Goal: Task Accomplishment & Management: Use online tool/utility

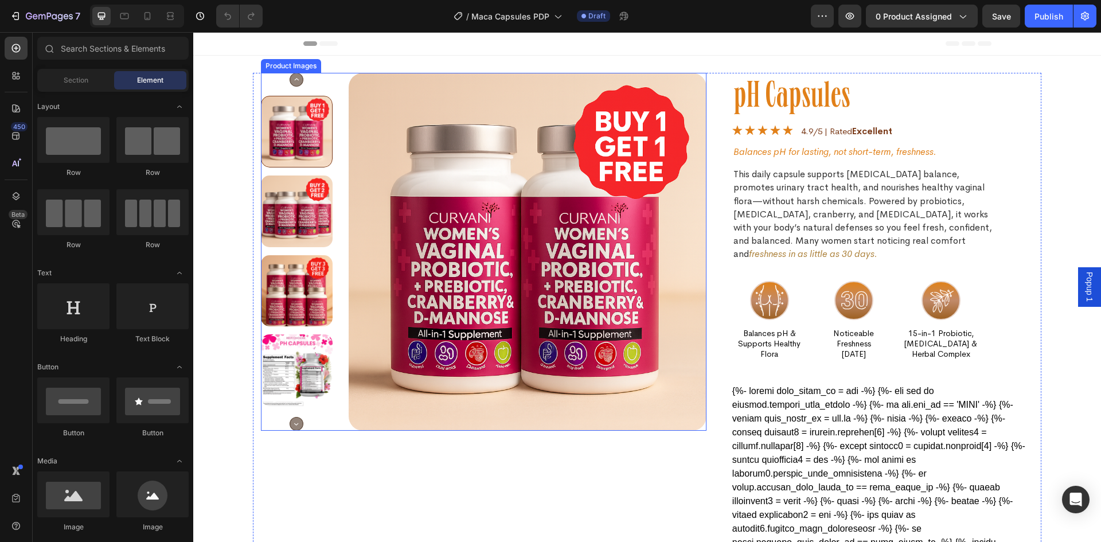
click at [293, 423] on circle "Carousel Next Arrow" at bounding box center [296, 424] width 13 height 13
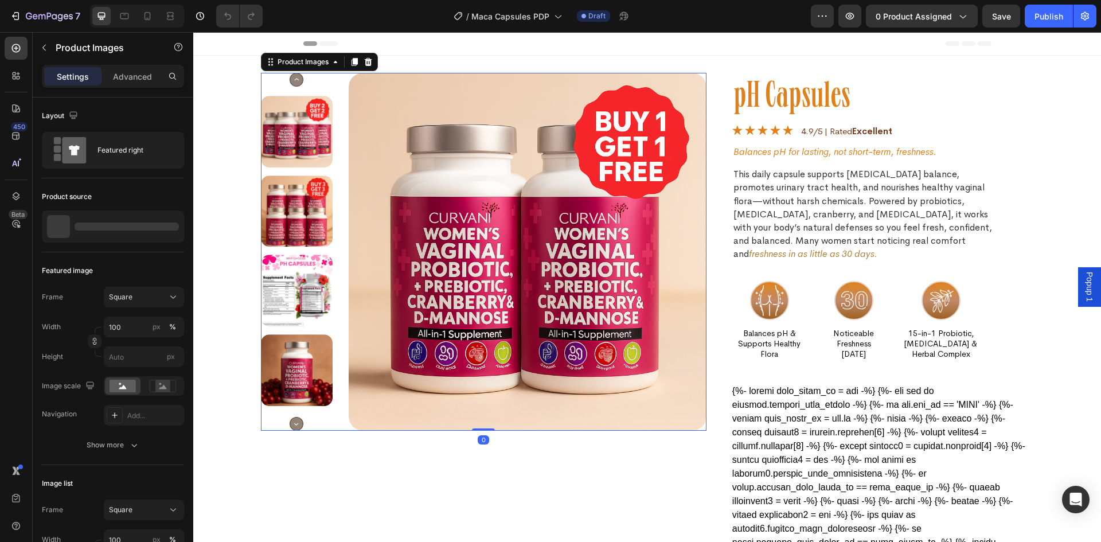
click at [293, 423] on circle "Carousel Next Arrow" at bounding box center [296, 424] width 13 height 13
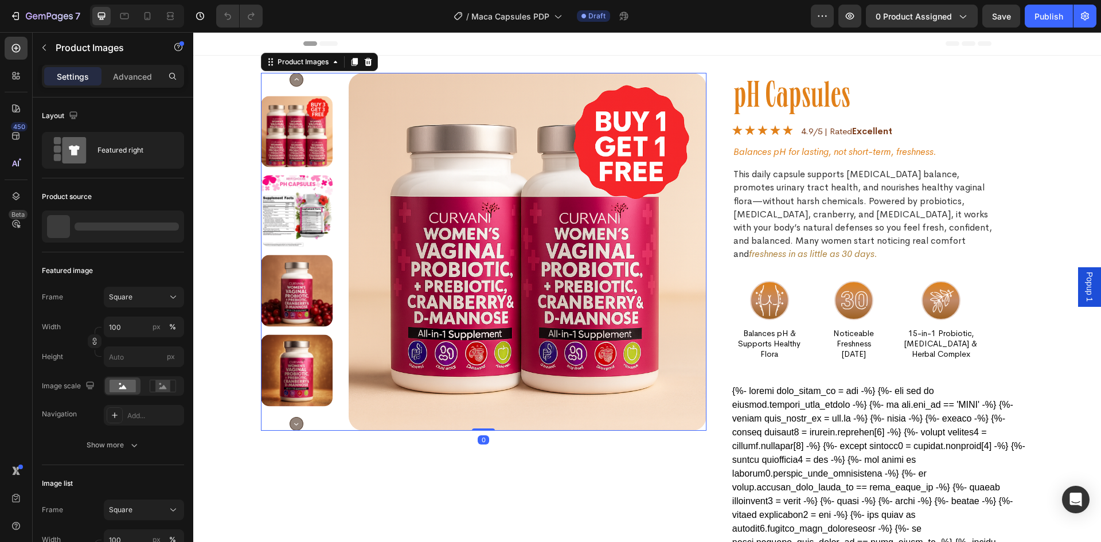
click at [293, 423] on circle "Carousel Next Arrow" at bounding box center [296, 424] width 13 height 13
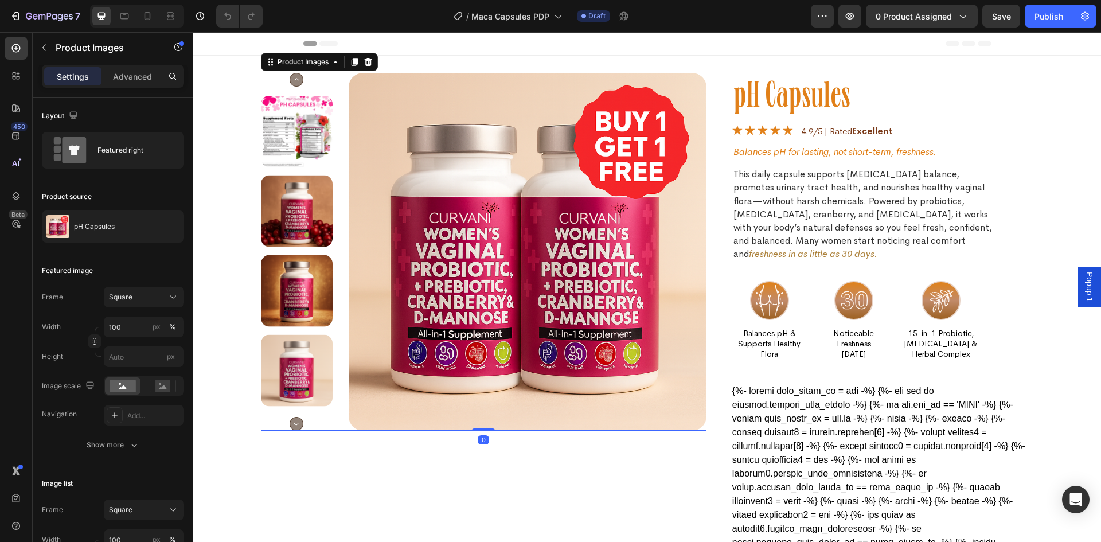
click at [293, 423] on circle "Carousel Next Arrow" at bounding box center [296, 424] width 13 height 13
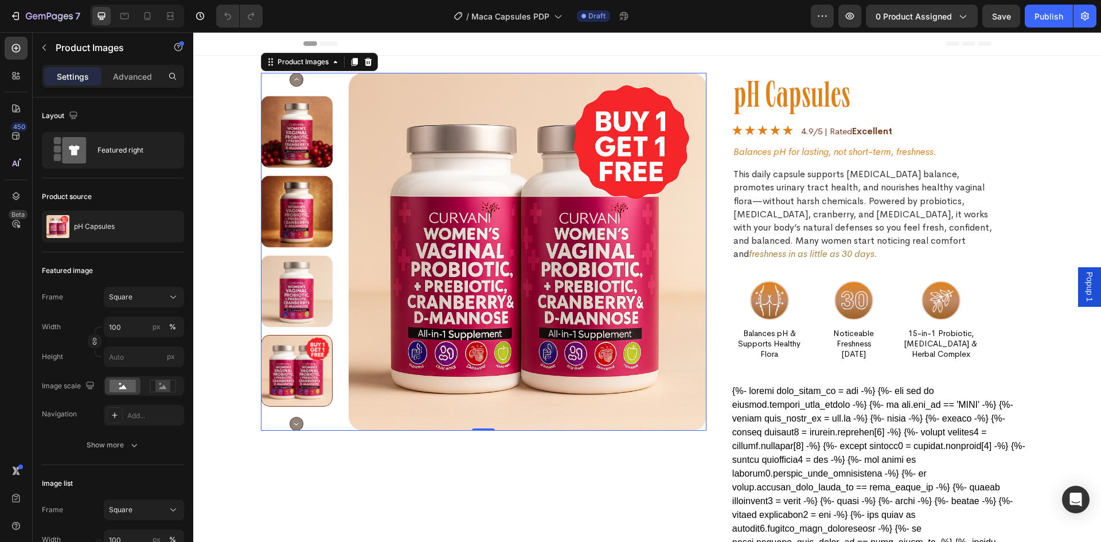
click at [293, 423] on circle "Carousel Next Arrow" at bounding box center [296, 424] width 13 height 13
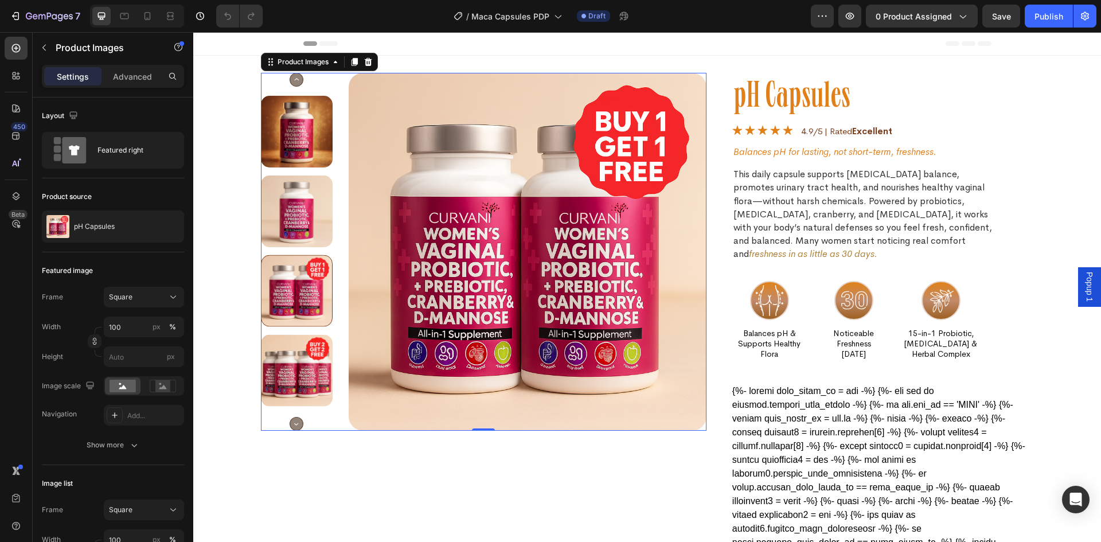
click at [293, 423] on circle "Carousel Next Arrow" at bounding box center [296, 424] width 13 height 13
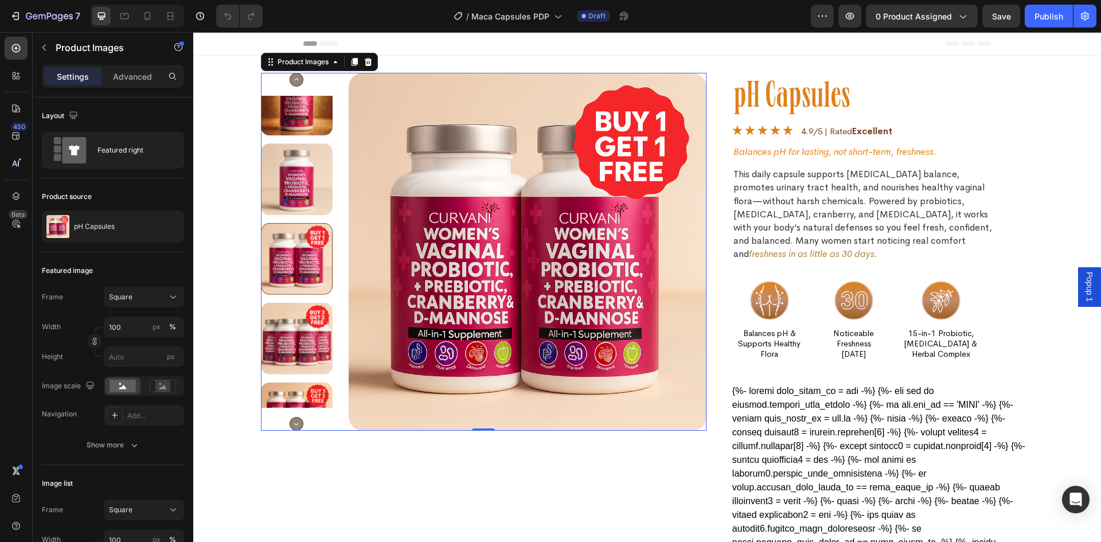
click at [293, 423] on circle "Carousel Next Arrow" at bounding box center [296, 424] width 13 height 13
